Goal: Information Seeking & Learning: Learn about a topic

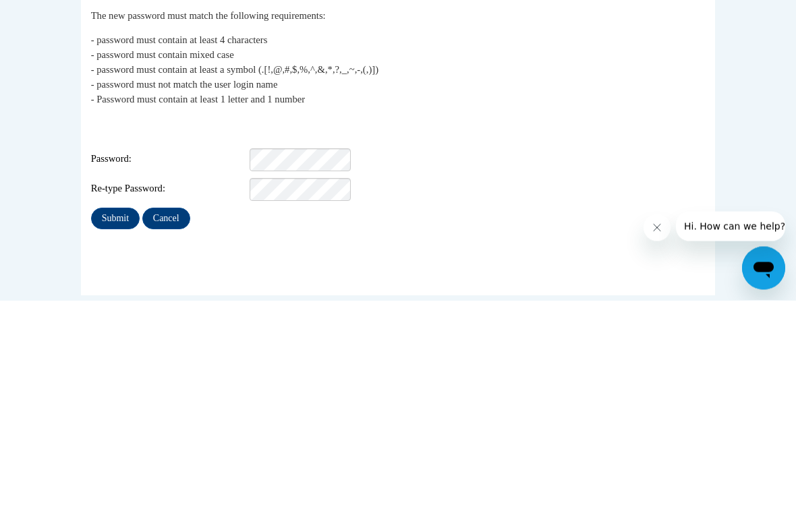
scroll to position [88, 0]
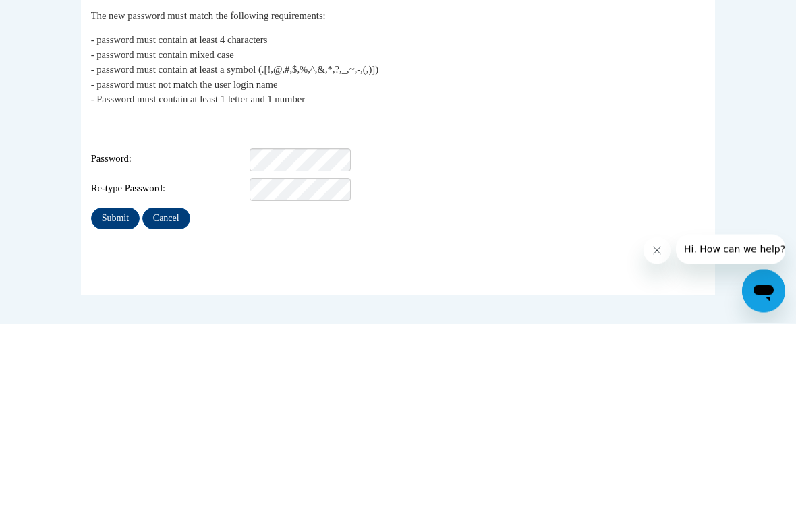
click at [119, 392] on input "Submit" at bounding box center [115, 403] width 49 height 22
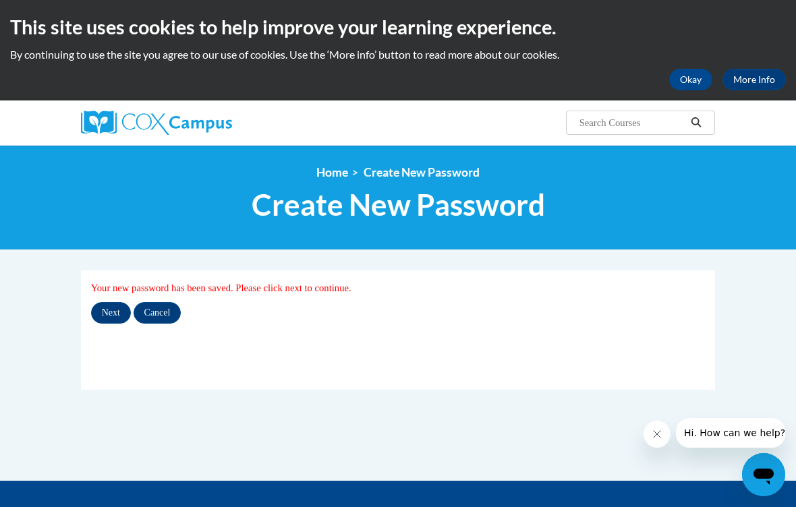
click at [107, 308] on input "Next" at bounding box center [111, 313] width 40 height 22
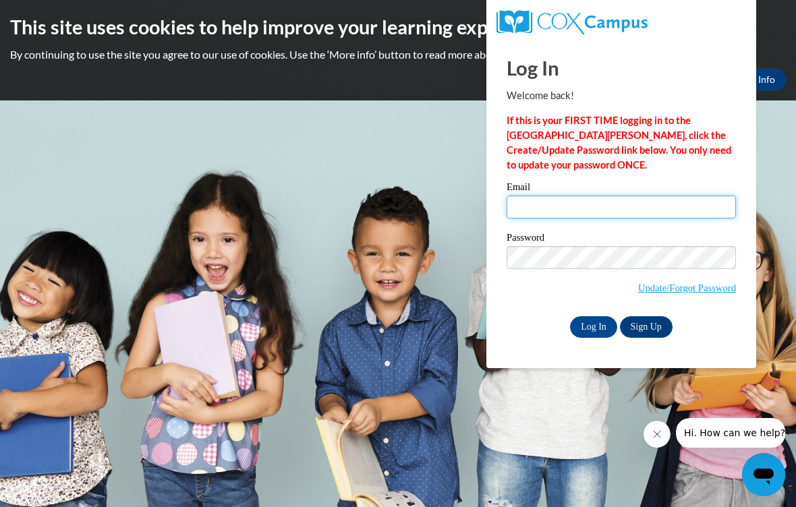
type input "glenda376@yahoo.com"
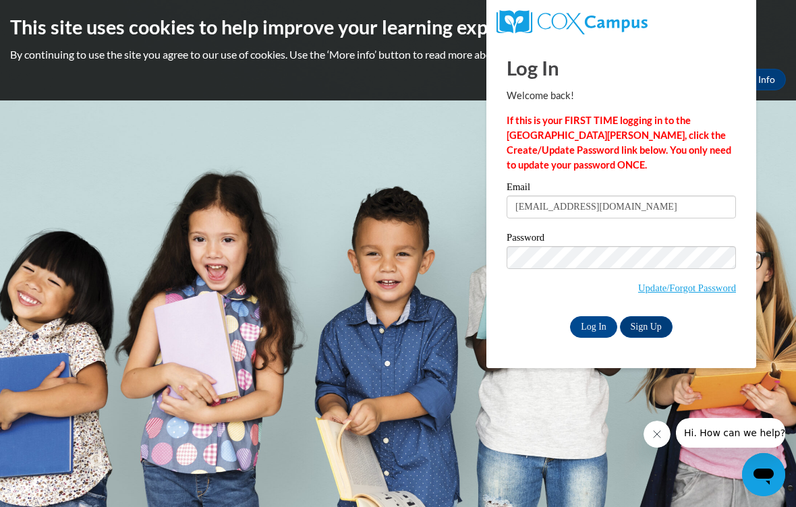
click at [594, 326] on input "Log In" at bounding box center [593, 327] width 47 height 22
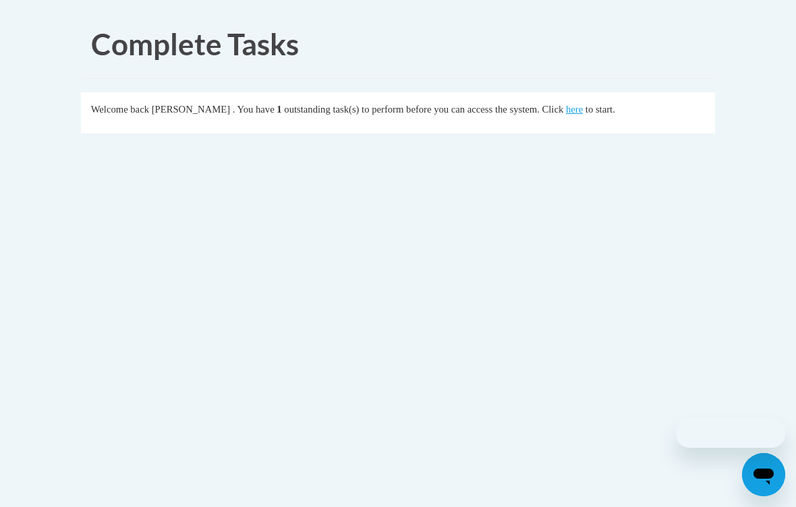
click at [644, 324] on body "Complete Tasks Welcome back [PERSON_NAME] . You have 1 outstanding task(s) to p…" at bounding box center [398, 253] width 796 height 507
click at [566, 113] on link "here" at bounding box center [574, 109] width 17 height 11
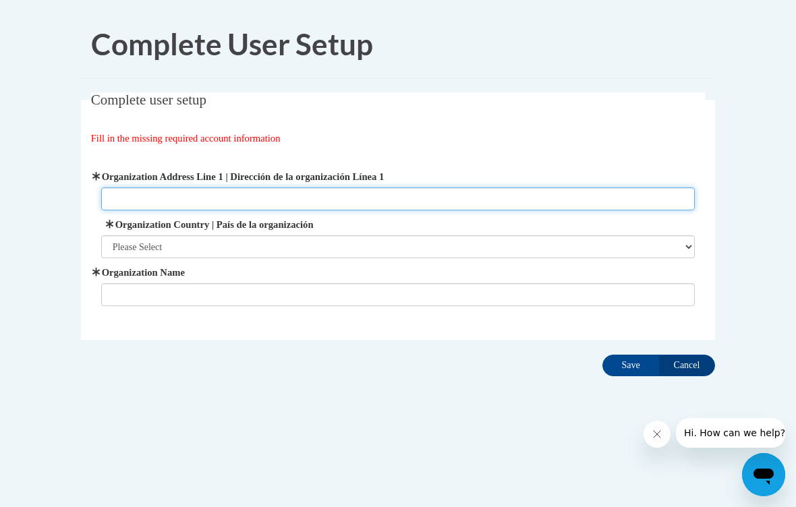
click at [132, 196] on input "Organization Address Line 1 | Dirección de la organización Línea 1" at bounding box center [398, 199] width 594 height 23
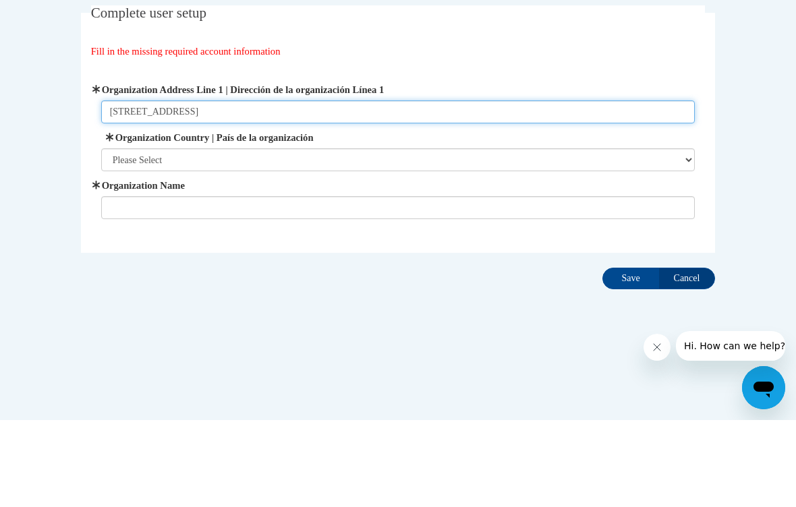
type input "[STREET_ADDRESS]"
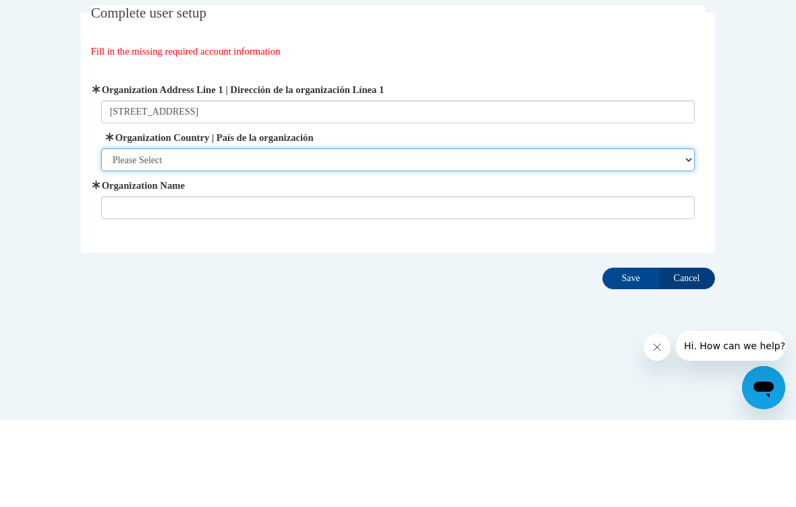
click at [122, 235] on select "Please Select [GEOGRAPHIC_DATA] | [GEOGRAPHIC_DATA] Outside of [GEOGRAPHIC_DATA…" at bounding box center [398, 246] width 594 height 23
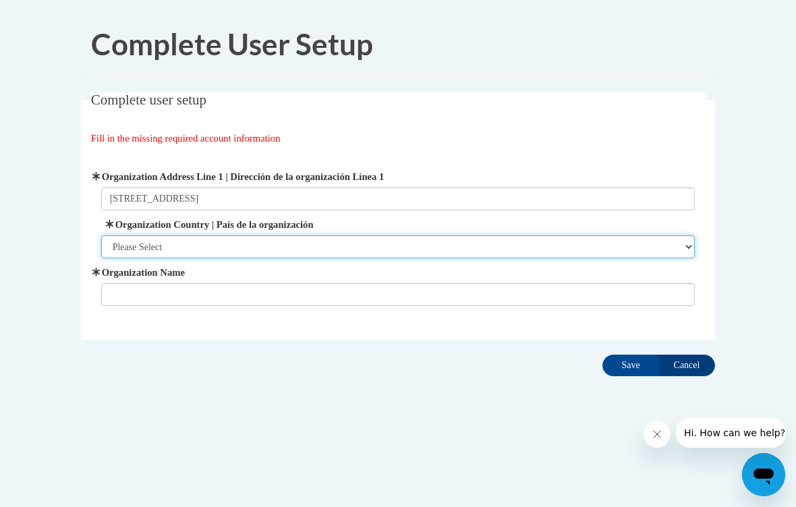
click at [139, 248] on select "Please Select [GEOGRAPHIC_DATA] | [GEOGRAPHIC_DATA] Outside of [GEOGRAPHIC_DATA…" at bounding box center [398, 246] width 594 height 23
select select "ad49bcad-a171-4b2e-b99c-48b446064914"
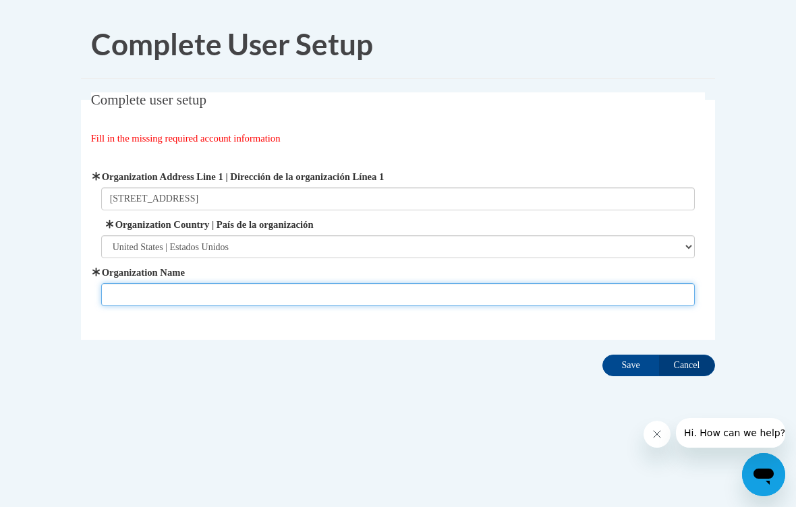
click at [131, 288] on input "Organization Name" at bounding box center [398, 294] width 594 height 23
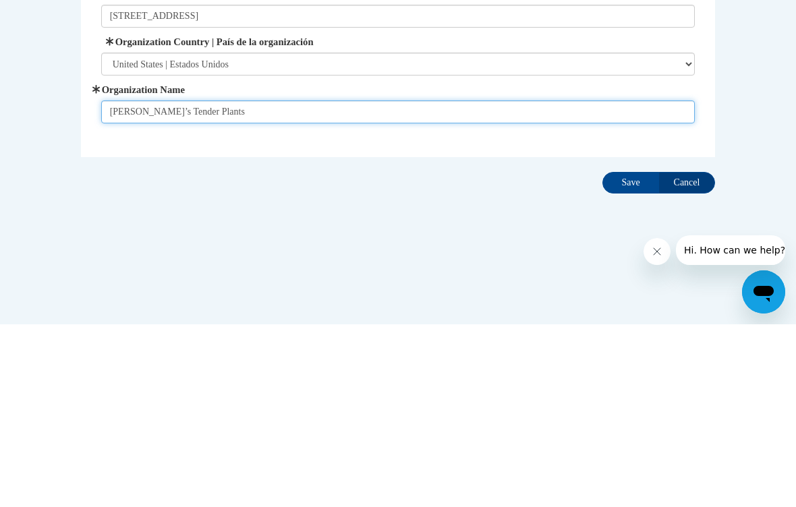
type input "[PERSON_NAME]’s Tender Plants"
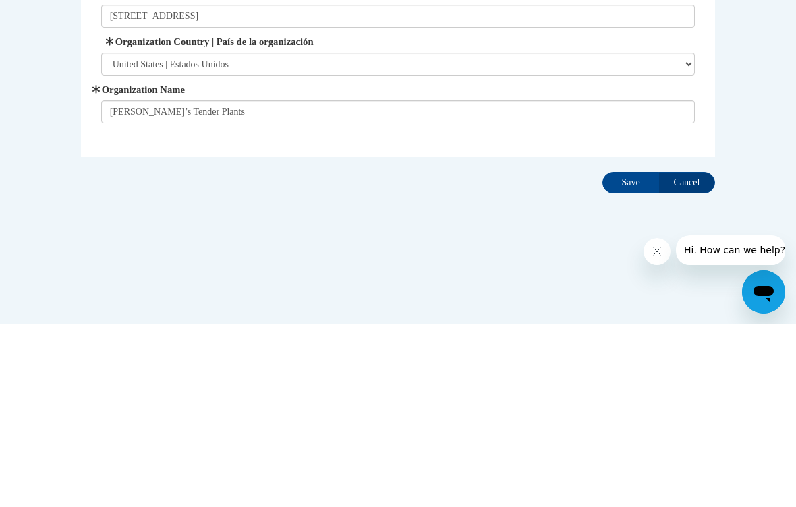
click at [623, 355] on input "Save" at bounding box center [631, 366] width 57 height 22
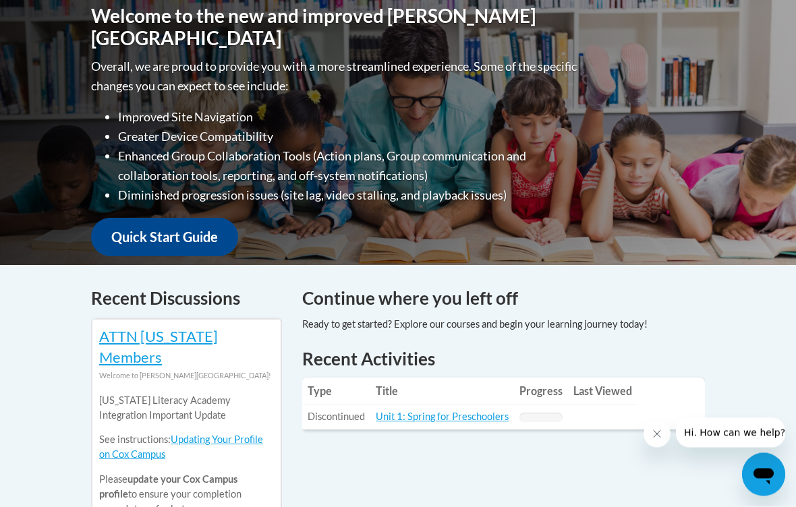
scroll to position [323, 0]
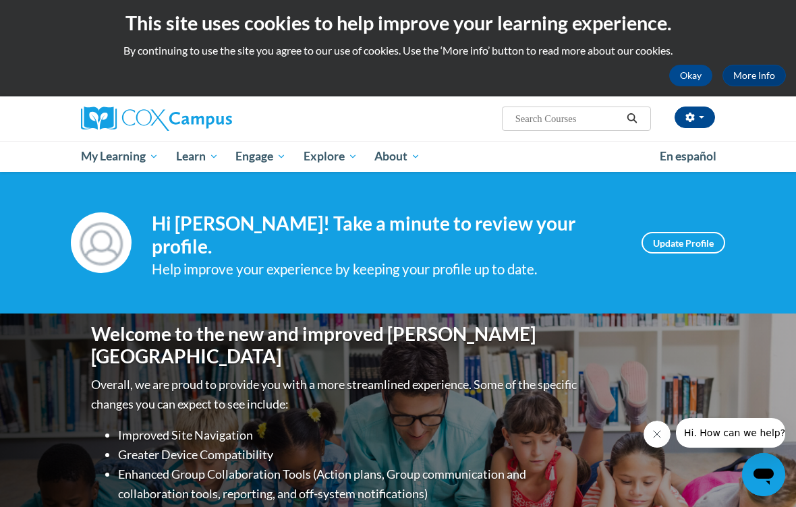
scroll to position [0, 0]
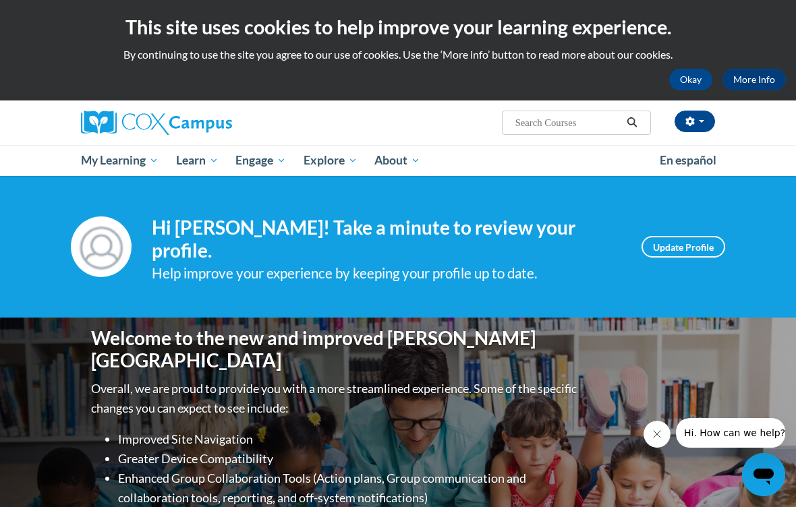
click at [526, 123] on input "Search..." at bounding box center [568, 123] width 108 height 16
type input "Positive discipline"
click at [638, 128] on button "Search" at bounding box center [632, 123] width 20 height 16
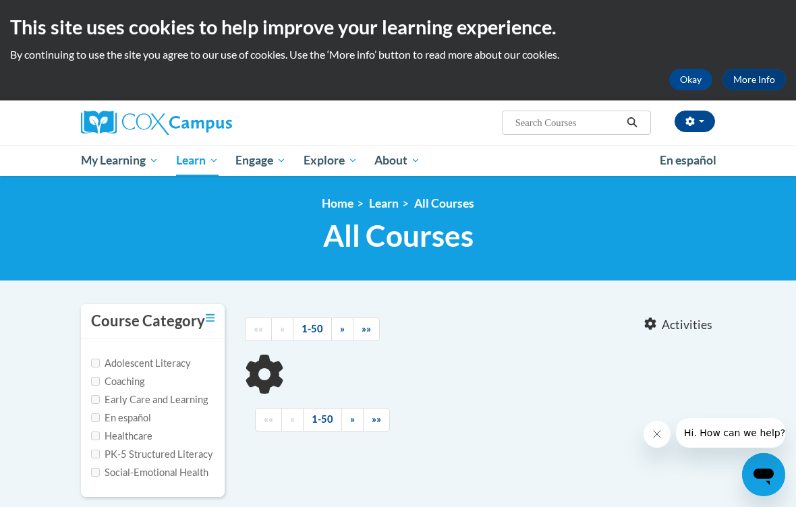
type input "Positive discipline"
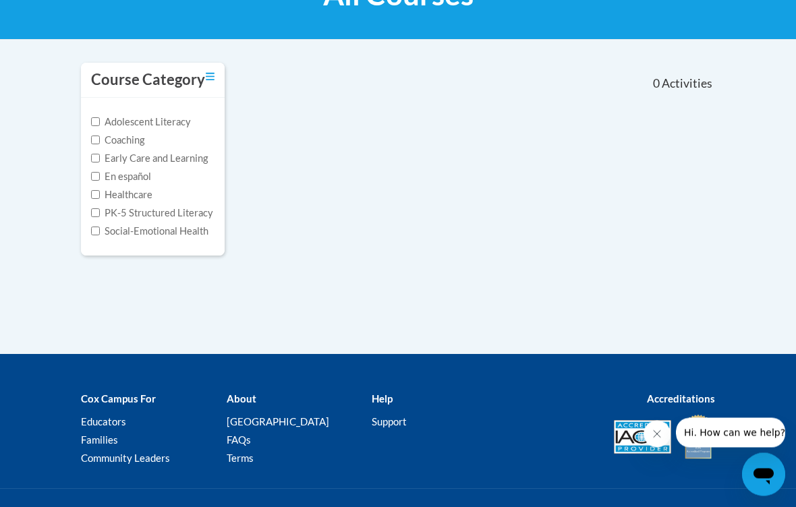
scroll to position [242, 0]
click at [103, 235] on label "Social-Emotional Health" at bounding box center [149, 231] width 117 height 15
click at [100, 235] on input "Social-Emotional Health" at bounding box center [95, 231] width 9 height 9
checkbox input "true"
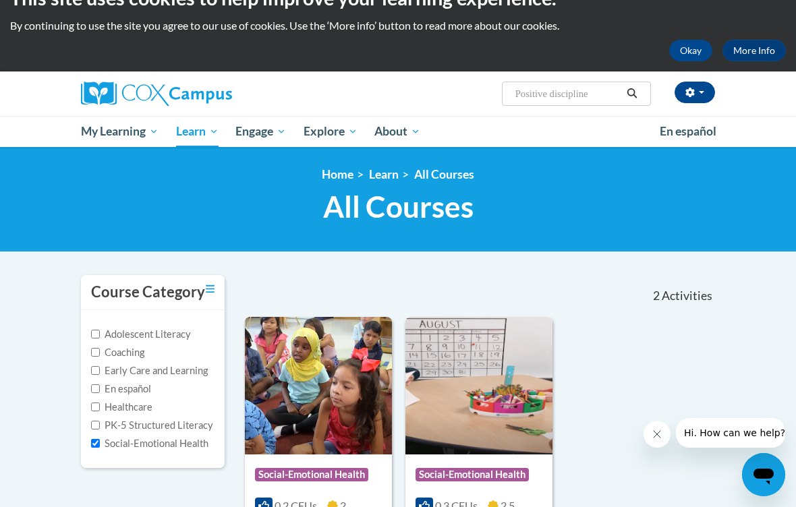
scroll to position [28, 0]
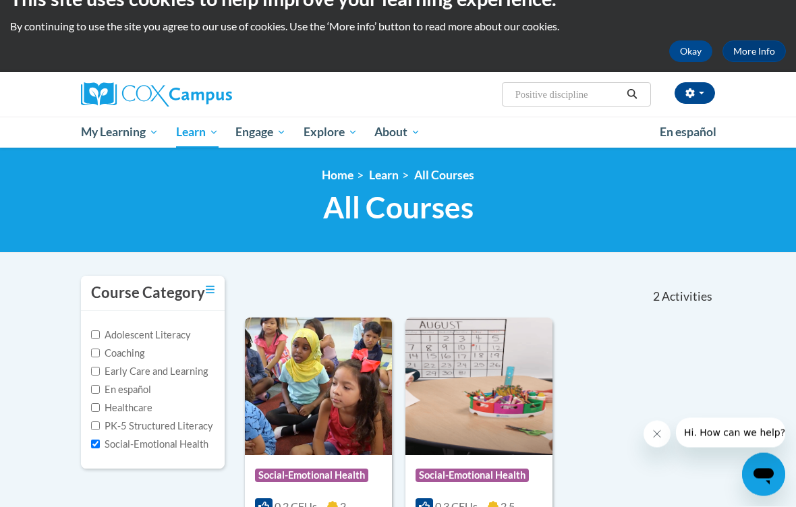
click at [106, 372] on label "Early Care and Learning" at bounding box center [149, 372] width 117 height 15
click at [100, 372] on input "Early Care and Learning" at bounding box center [95, 372] width 9 height 9
checkbox input "true"
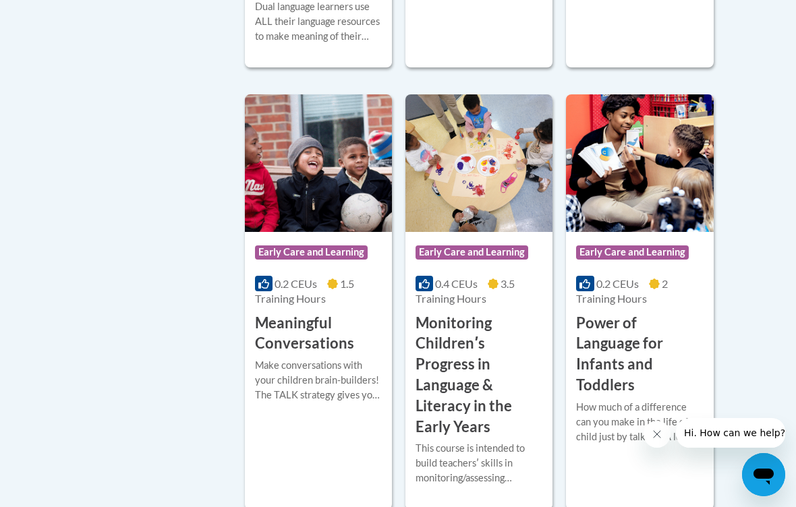
scroll to position [1081, 0]
